Goal: Information Seeking & Learning: Learn about a topic

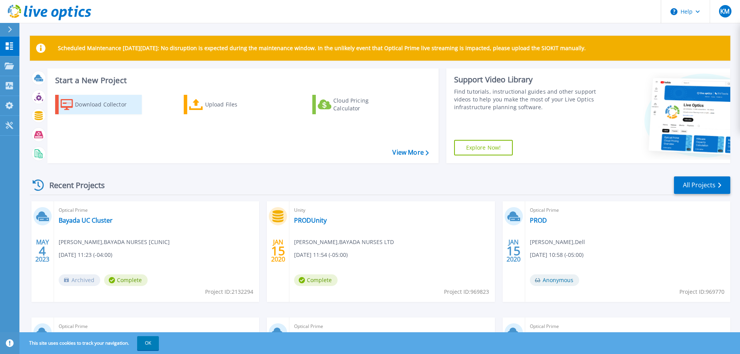
click at [80, 99] on div "Download Collector" at bounding box center [106, 105] width 62 height 16
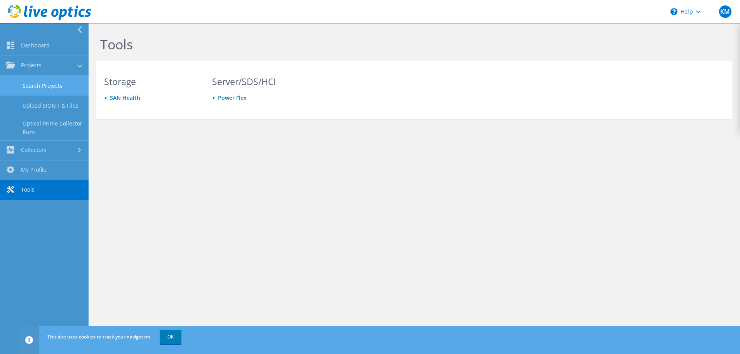
click at [29, 89] on link "Search Projects" at bounding box center [44, 86] width 89 height 20
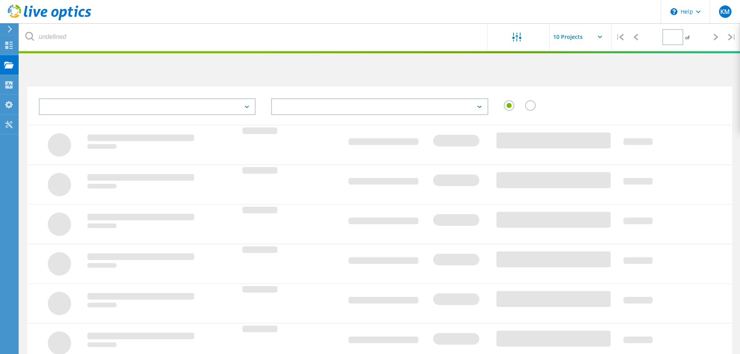
type input "1"
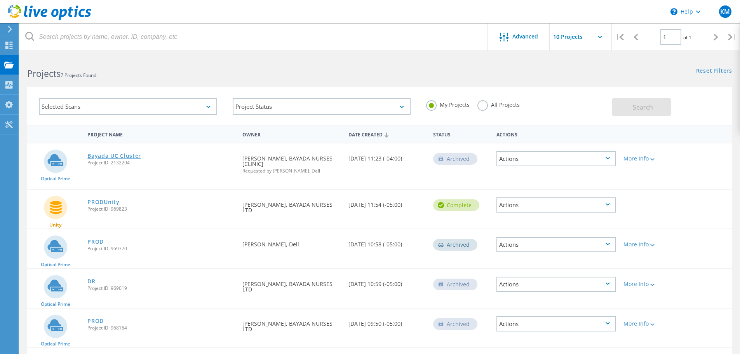
click at [91, 153] on link "Bayada UC Cluster" at bounding box center [114, 155] width 54 height 5
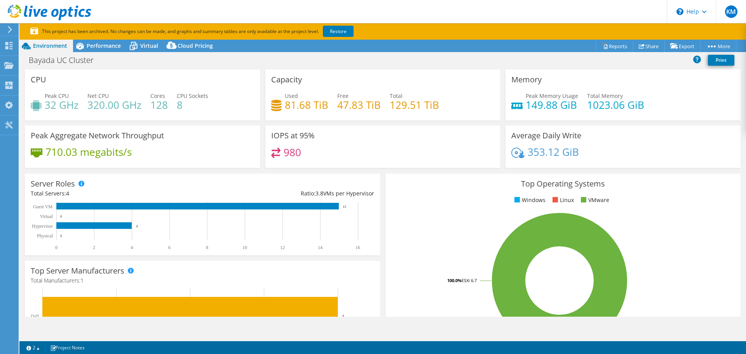
select select "USD"
select select "USEast"
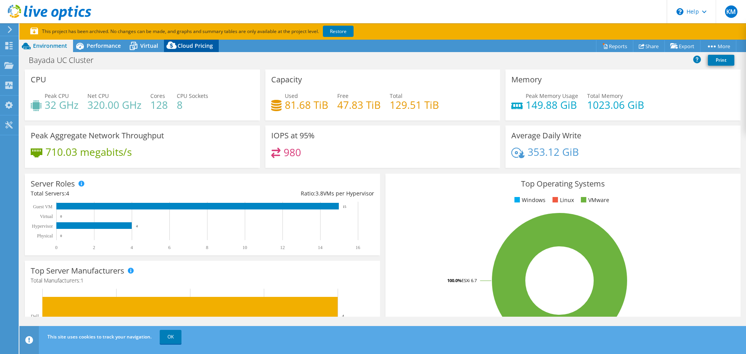
click at [172, 47] on icon at bounding box center [172, 47] width 16 height 16
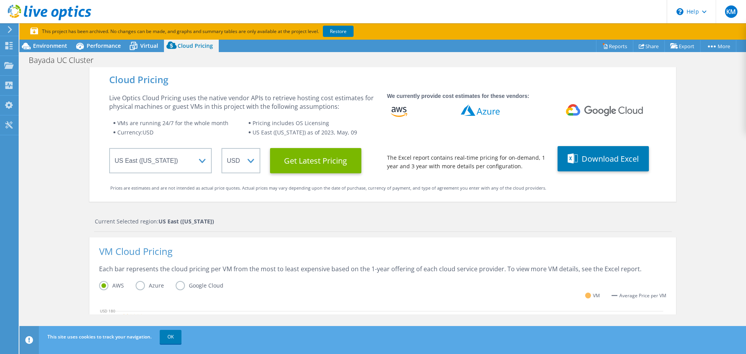
scroll to position [241, 0]
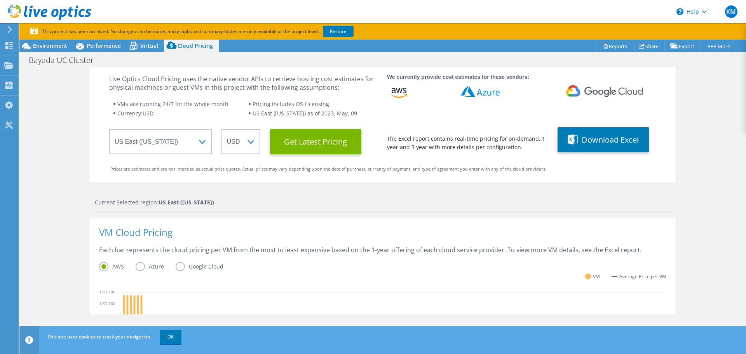
scroll to position [0, 0]
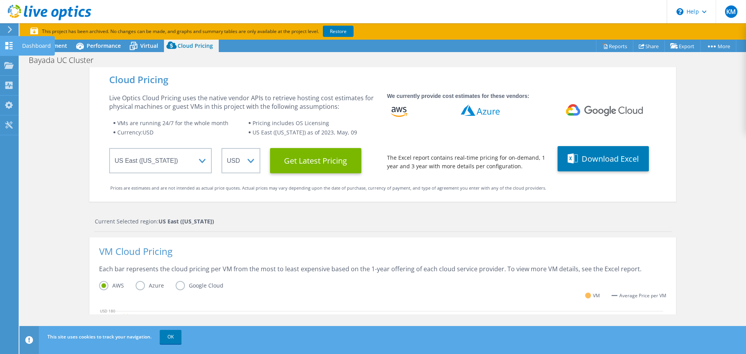
click at [42, 47] on div "Dashboard" at bounding box center [36, 45] width 37 height 19
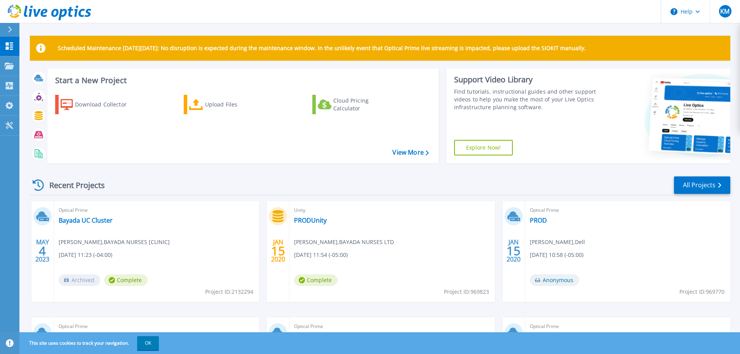
click at [649, 311] on div "[DATE] Optical Prime Bayada UC Cluster [PERSON_NAME] , BAYADA NURSES [CLINIC] […" at bounding box center [377, 317] width 707 height 232
